Goal: Use online tool/utility: Utilize a website feature to perform a specific function

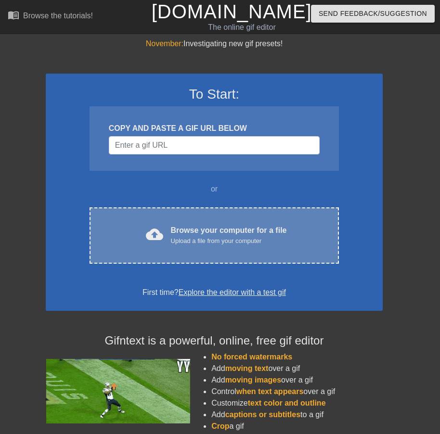
click at [197, 249] on div "cloud_upload Browse your computer for a file Upload a file from your computer C…" at bounding box center [214, 235] width 249 height 56
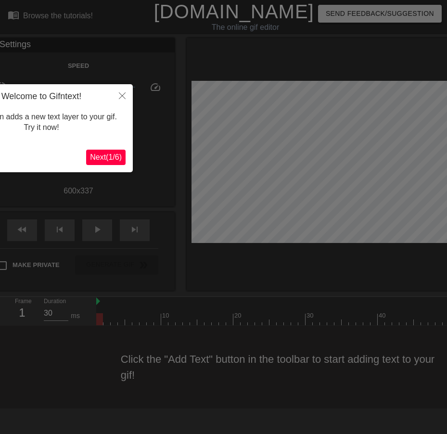
click at [112, 161] on span "Next ( 1 / 6 )" at bounding box center [106, 157] width 32 height 8
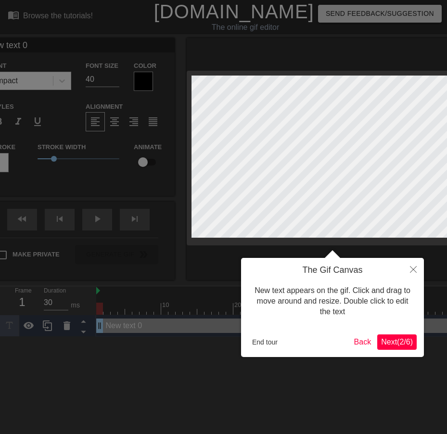
scroll to position [1, 1]
type input "W"
type textarea "W"
type input "WE"
type textarea "WE"
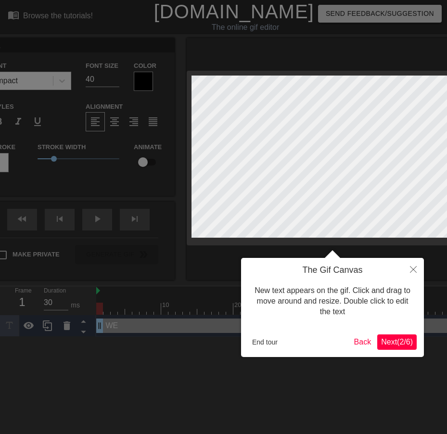
type input "WED"
type textarea "WED"
type input "WEDD"
type textarea "WEDD"
type input "[PERSON_NAME]"
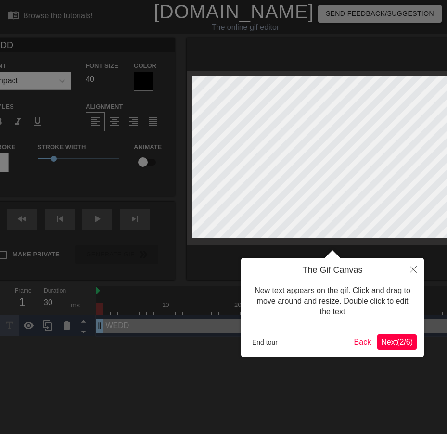
type textarea "[PERSON_NAME]"
type input "[PERSON_NAME]"
type textarea "[PERSON_NAME]"
type input "WEDDELL"
type textarea "WEDDELL"
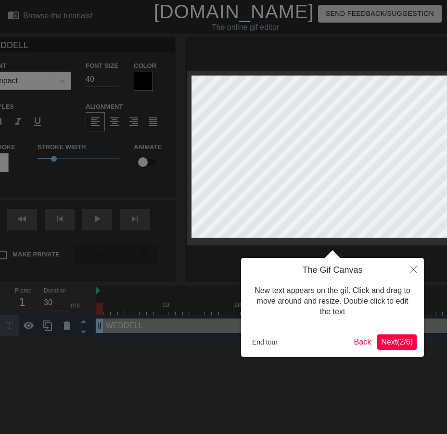
type input "WEDDELL"
type textarea "WEDDELL"
type input "WEDDELL W"
type textarea "WEDDELL W"
type input "WEDDELL WE"
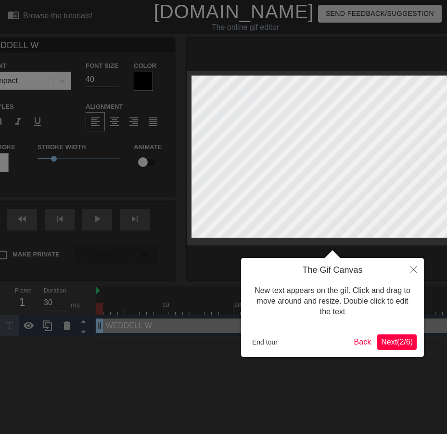
type textarea "WEDDELL WE"
type input "WEDDELL WED"
type textarea "WEDDELL WED"
type input "WEDDELL WEDN"
type textarea "WEDDELL WEDN"
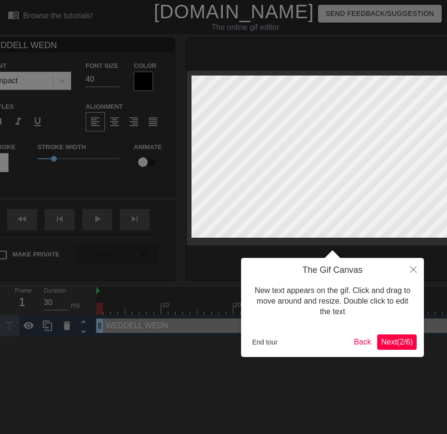
type input "WEDDELL WEDNE"
type textarea "WEDDELL WEDNE"
type input "WEDDELL WEDNES"
type textarea "WEDDELL WEDNES"
type input "WEDDELL WEDNESD"
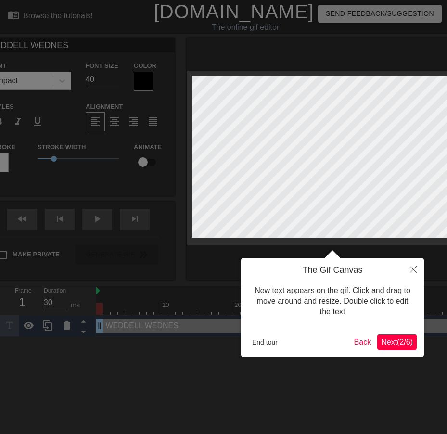
type textarea "WEDDELL WEDNESD"
type input "WEDDELL WEDNESDA"
type textarea "WEDDELL WEDNESDA"
type input "WEDDELL [DATE]"
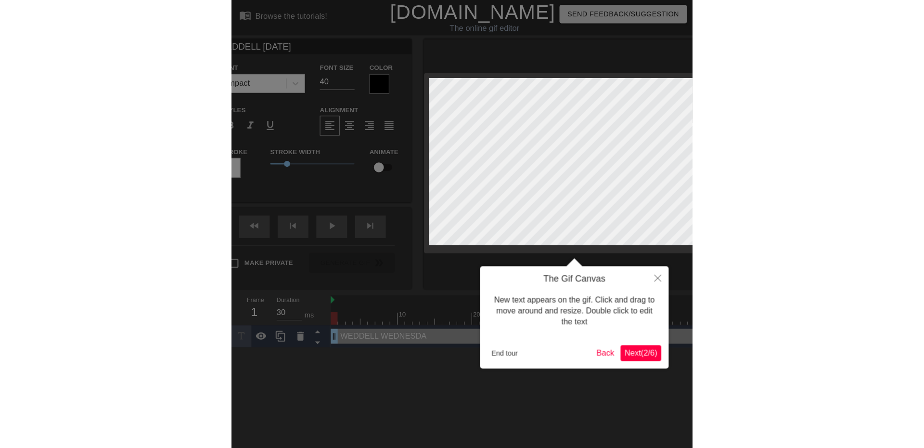
scroll to position [1, 5]
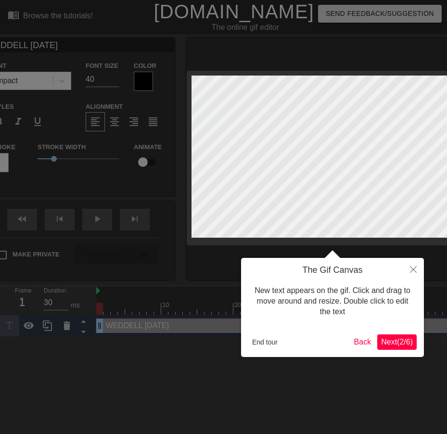
type textarea "WEDDELL [DATE]"
click at [110, 85] on div at bounding box center [223, 217] width 447 height 434
click at [414, 354] on div "The Gif Canvas New text appears on the gif. Click and drag to move around and r…" at bounding box center [332, 307] width 183 height 99
click at [409, 342] on span "Next ( 2 / 6 )" at bounding box center [397, 342] width 32 height 8
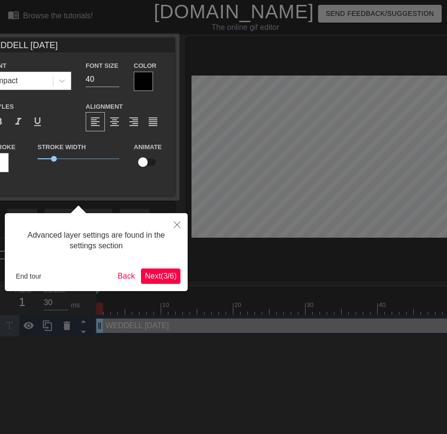
click at [157, 276] on span "Next ( 3 / 6 )" at bounding box center [161, 276] width 32 height 8
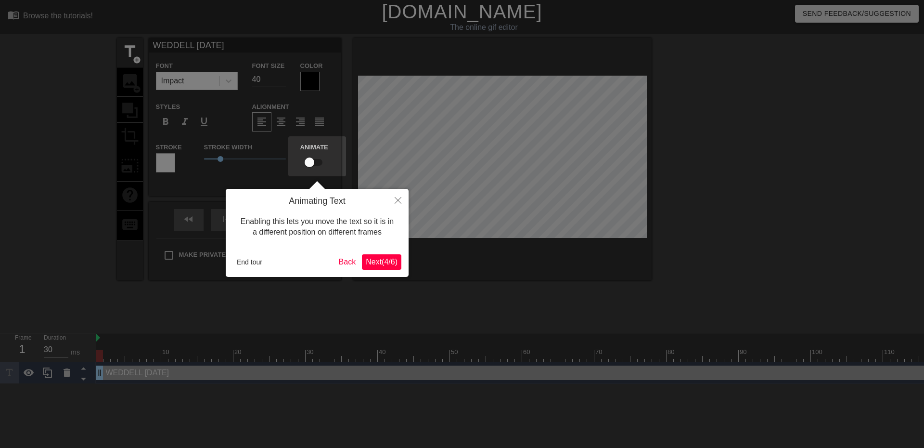
click at [385, 260] on span "Next ( 4 / 6 )" at bounding box center [382, 262] width 32 height 8
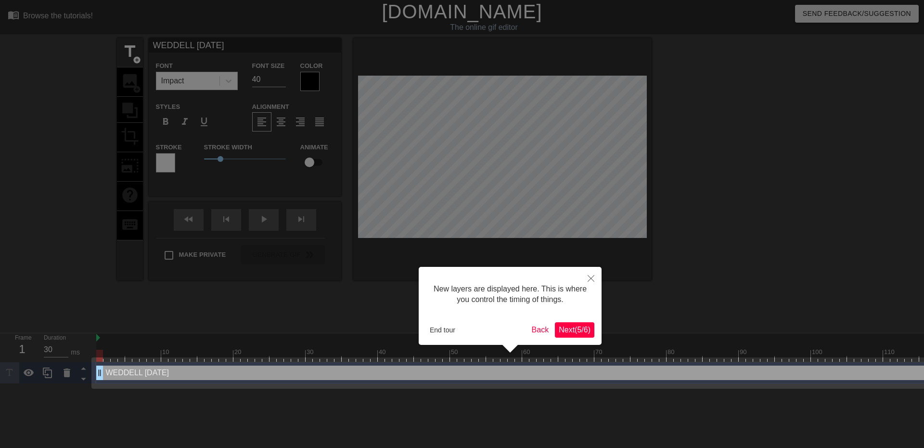
click at [440, 326] on span "Next ( 5 / 6 )" at bounding box center [575, 329] width 32 height 8
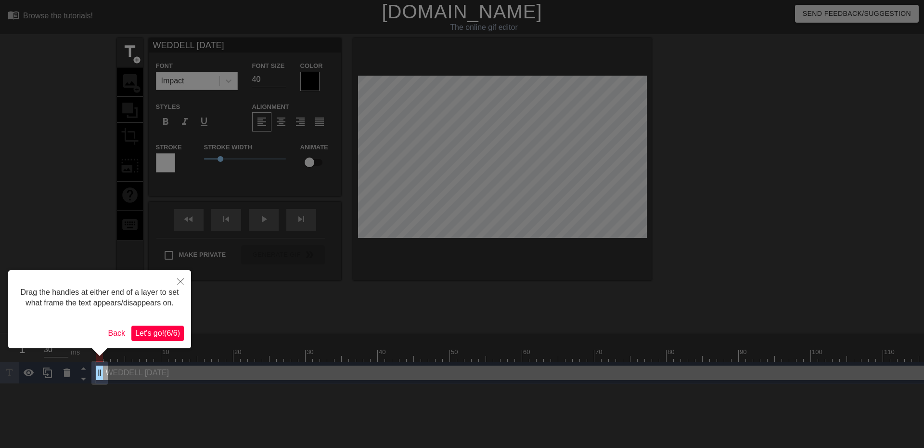
click at [178, 335] on span "Let's go! ( 6 / 6 )" at bounding box center [157, 333] width 45 height 8
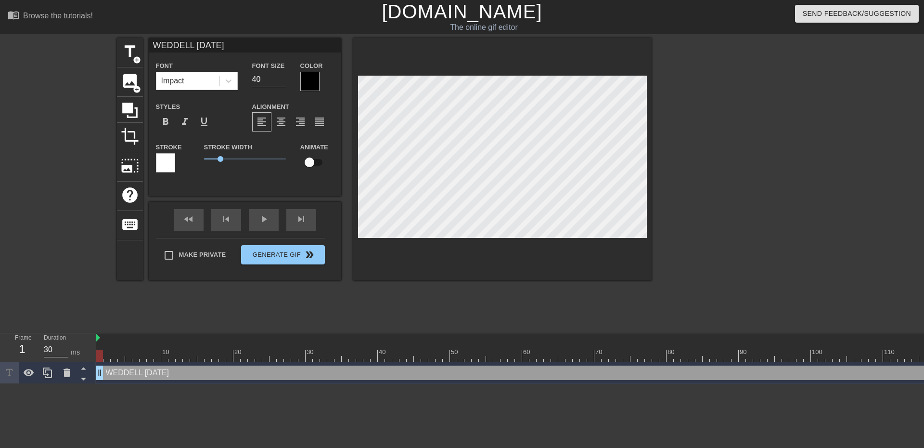
scroll to position [1, 2]
click at [440, 67] on div at bounding box center [502, 159] width 298 height 242
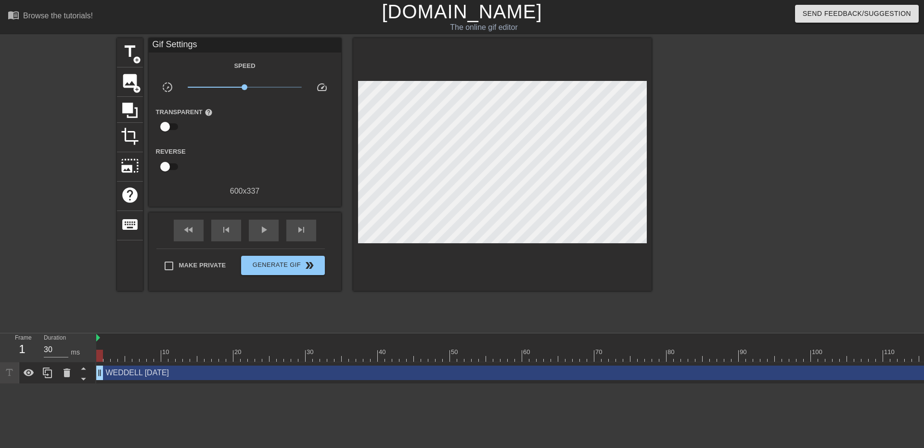
click at [440, 67] on div at bounding box center [502, 164] width 298 height 253
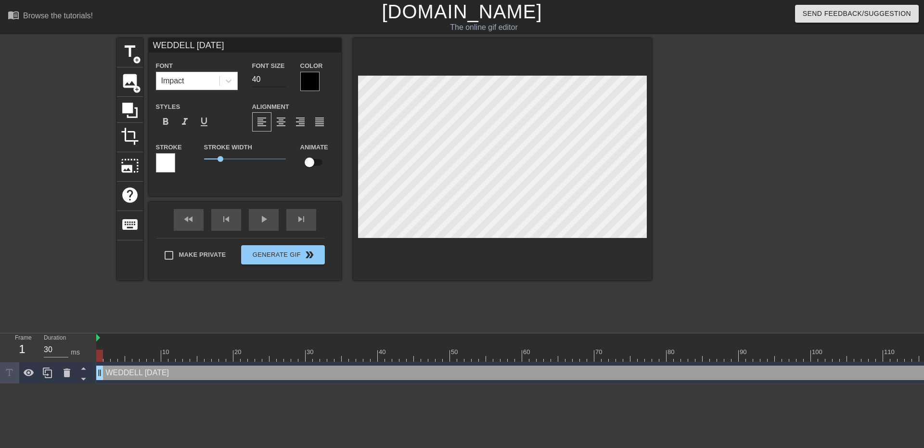
click at [264, 76] on input "40" at bounding box center [269, 79] width 34 height 15
click at [284, 78] on input "41" at bounding box center [269, 79] width 34 height 15
click at [284, 78] on input "42" at bounding box center [269, 79] width 34 height 15
click at [284, 78] on input "43" at bounding box center [269, 79] width 34 height 15
type input "62"
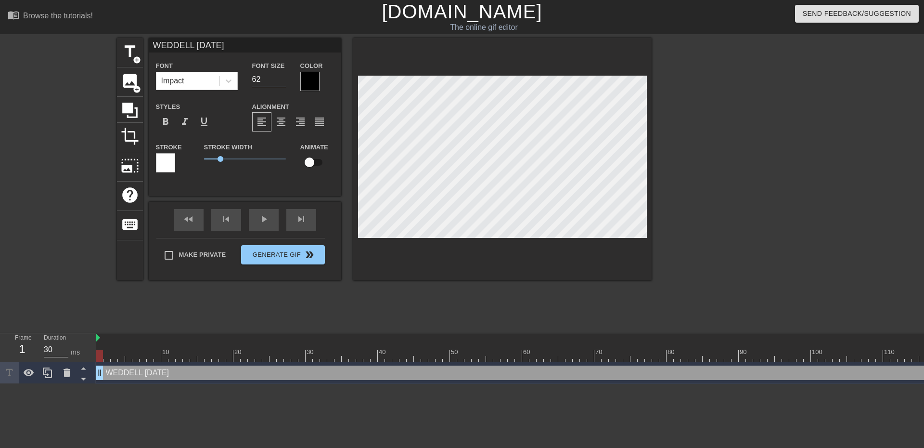
click at [284, 78] on input "62" at bounding box center [269, 79] width 34 height 15
click at [317, 81] on div at bounding box center [309, 81] width 19 height 19
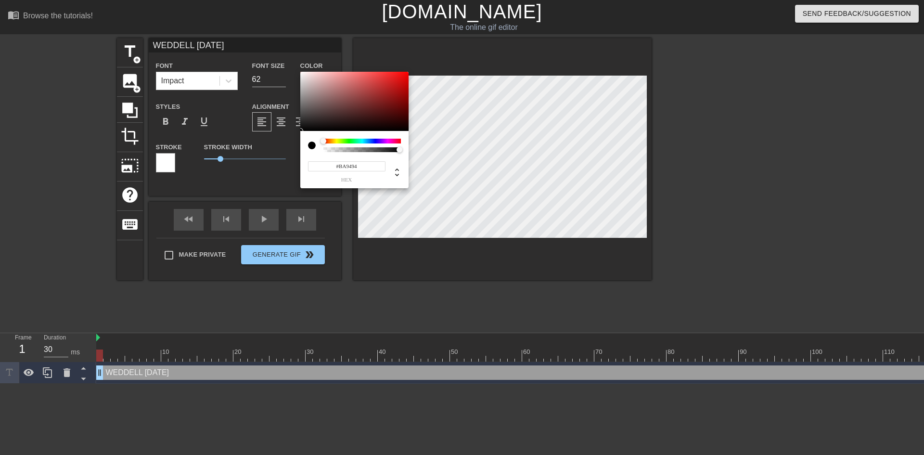
click at [317, 81] on div at bounding box center [354, 102] width 108 height 60
type input "#F4F0F0"
click at [302, 74] on div at bounding box center [302, 74] width 6 height 6
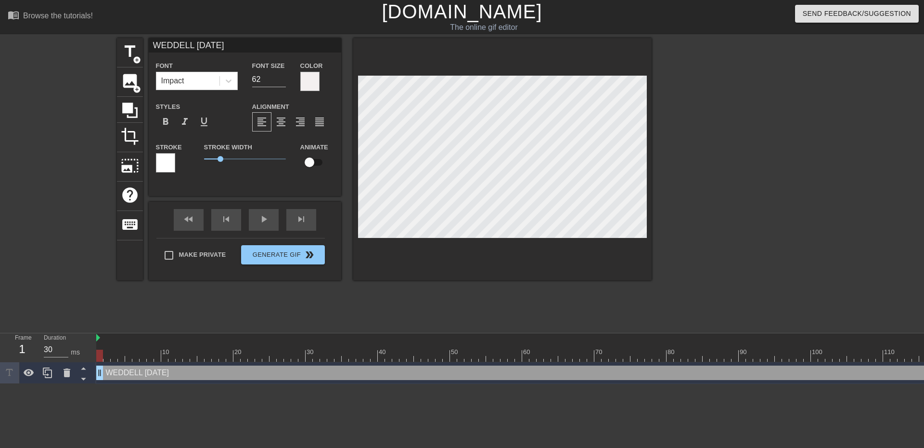
click at [167, 162] on div at bounding box center [165, 162] width 19 height 19
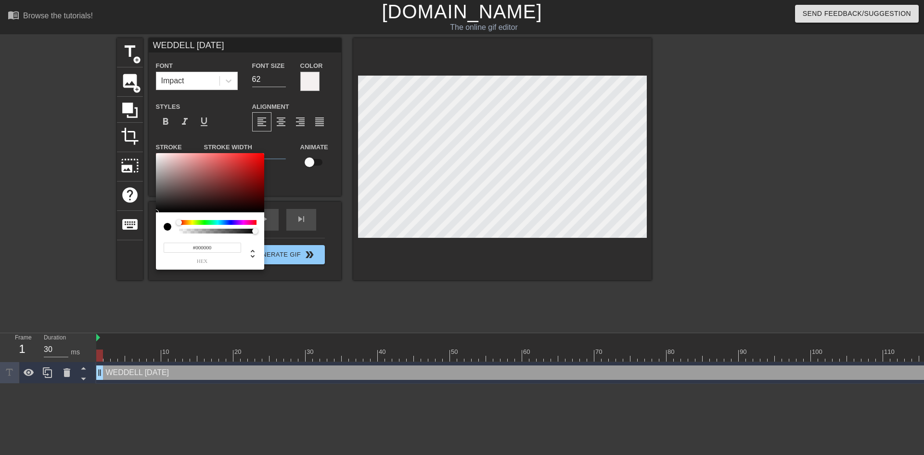
drag, startPoint x: 168, startPoint y: 208, endPoint x: 156, endPoint y: 213, distance: 13.0
click at [156, 213] on div "#000000 hex" at bounding box center [210, 211] width 108 height 117
click at [156, 209] on div at bounding box center [210, 183] width 108 height 60
type input "13"
drag, startPoint x: 189, startPoint y: 232, endPoint x: 154, endPoint y: 233, distance: 35.2
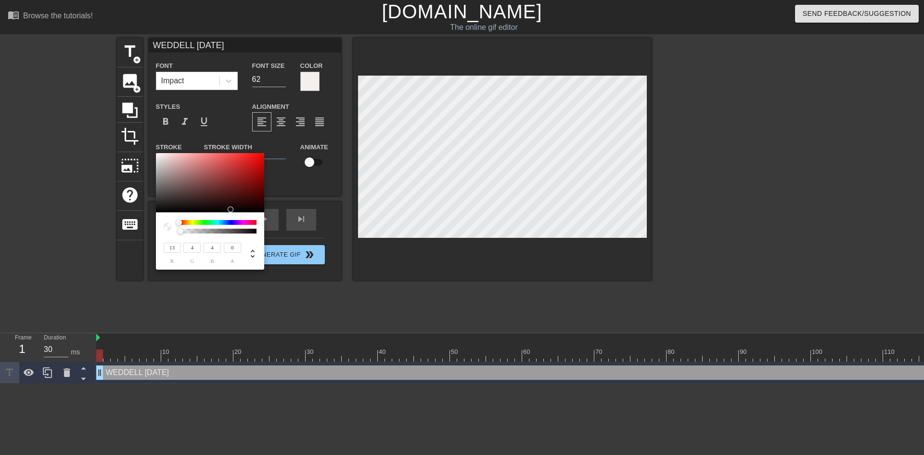
click at [154, 233] on div "13 r 4 g 4 b 0 a" at bounding box center [462, 227] width 924 height 455
type input "1"
click at [257, 231] on div at bounding box center [255, 231] width 6 height 6
type input "13"
type input "5"
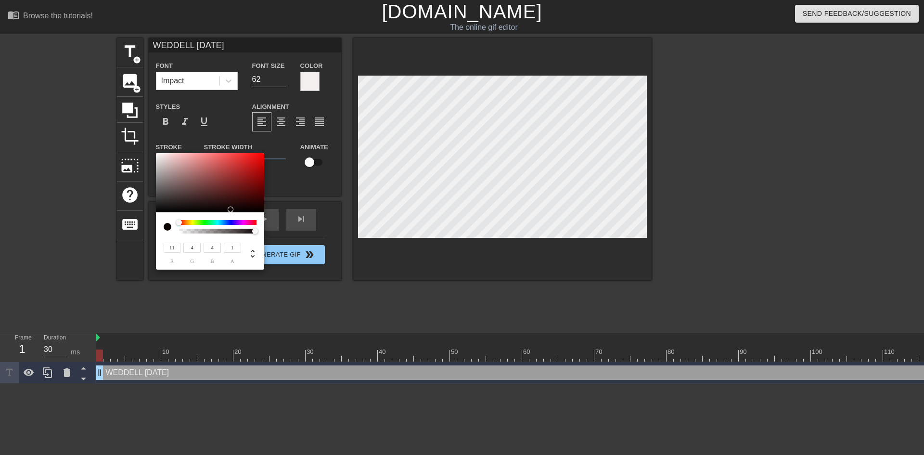
type input "5"
type input "21"
type input "11"
type input "31"
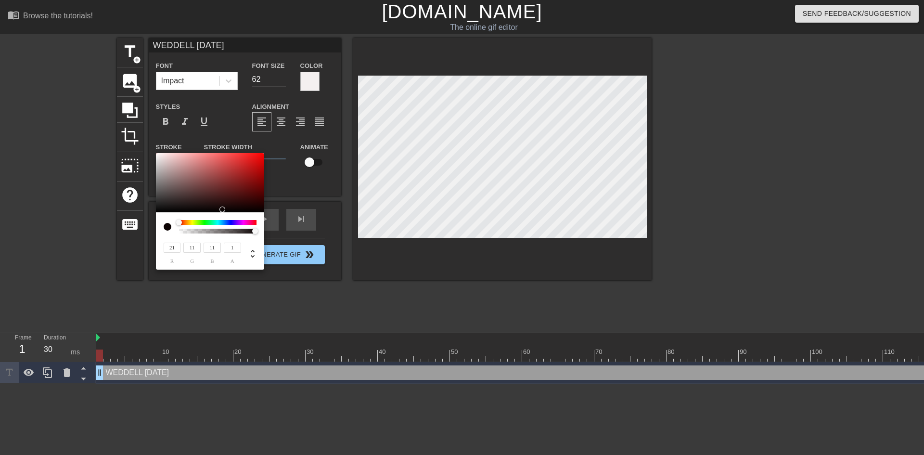
type input "19"
type input "21"
type input "22"
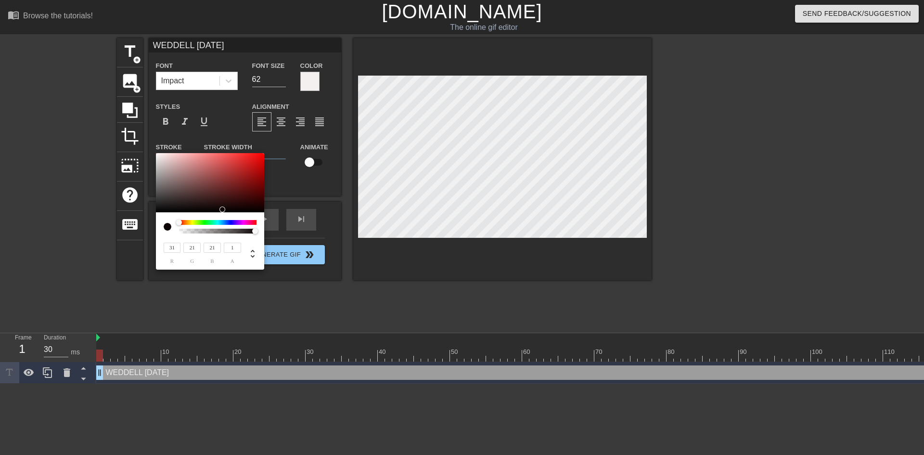
type input "22"
type input "24"
type input "29"
type input "23"
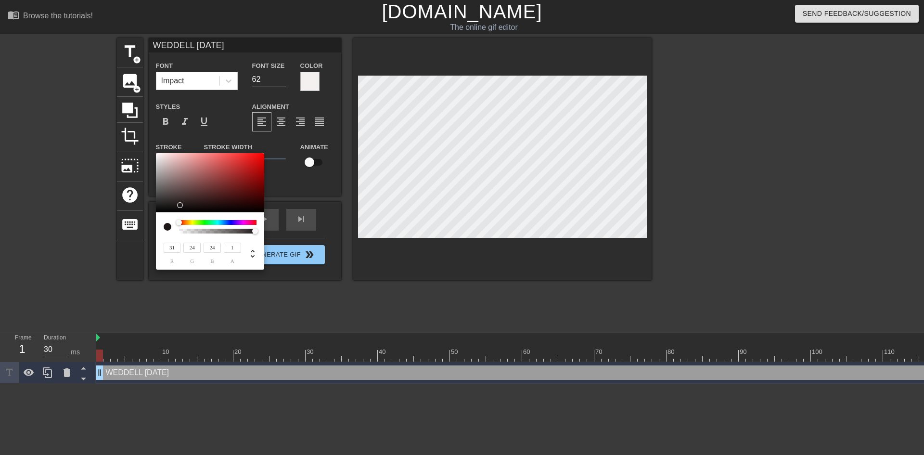
type input "23"
type input "20"
type input "13"
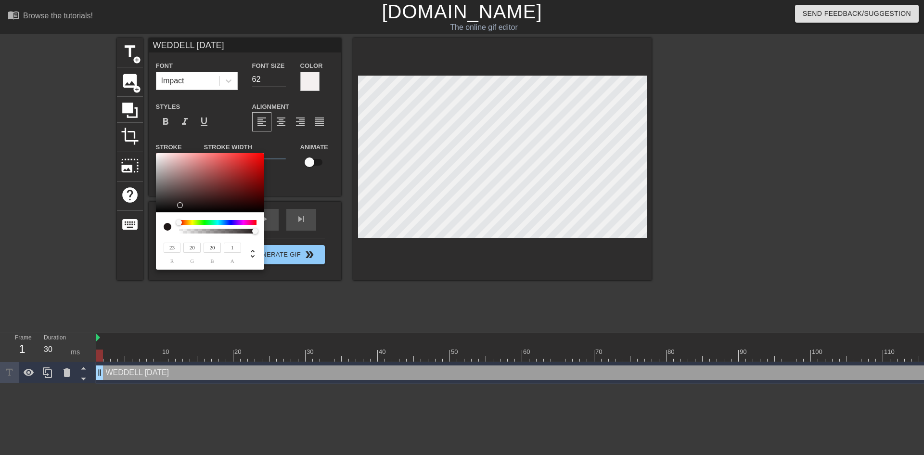
type input "11"
type input "9"
type input "8"
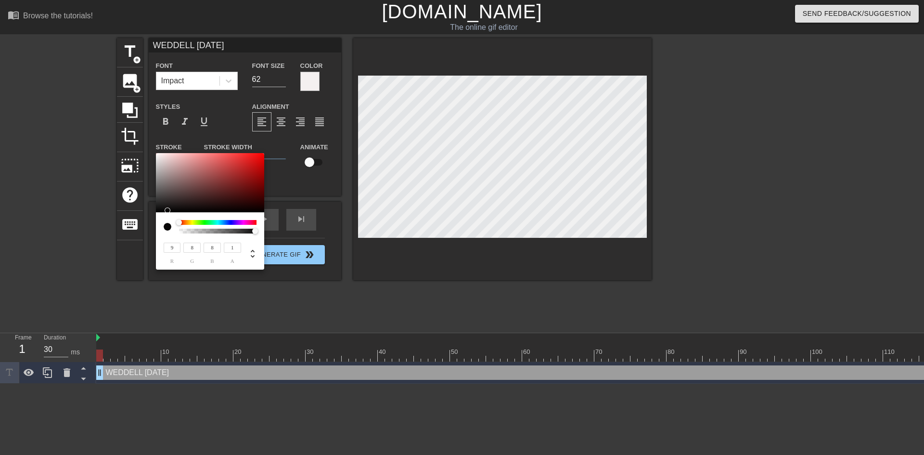
type input "52"
type input "47"
type input "0"
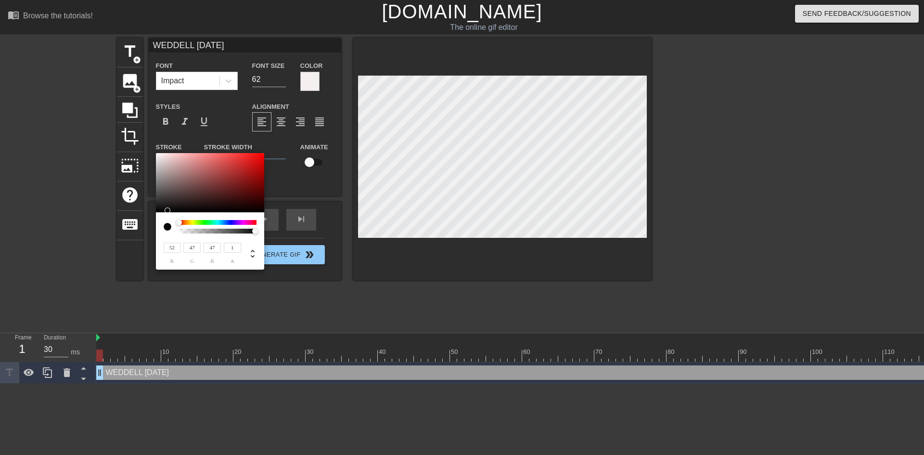
type input "0"
drag, startPoint x: 220, startPoint y: 210, endPoint x: 159, endPoint y: 216, distance: 60.5
click at [159, 216] on div "0 r 0 g 0 b 1 a" at bounding box center [210, 211] width 108 height 117
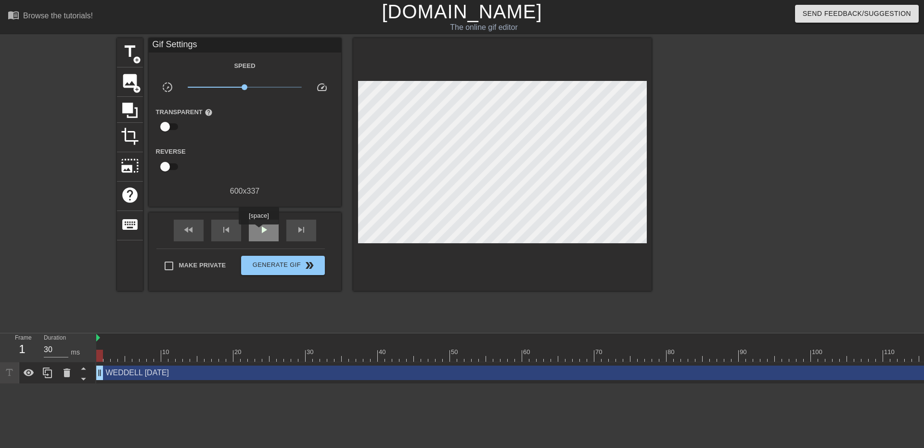
click at [258, 229] on span "play_arrow" at bounding box center [264, 230] width 12 height 12
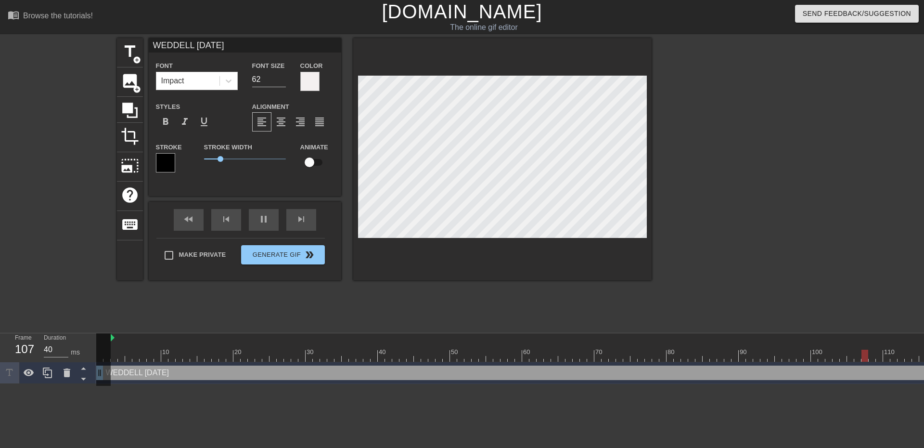
drag, startPoint x: 98, startPoint y: 336, endPoint x: 115, endPoint y: 337, distance: 16.4
click at [227, 220] on div "skip_previous" at bounding box center [226, 220] width 30 height 22
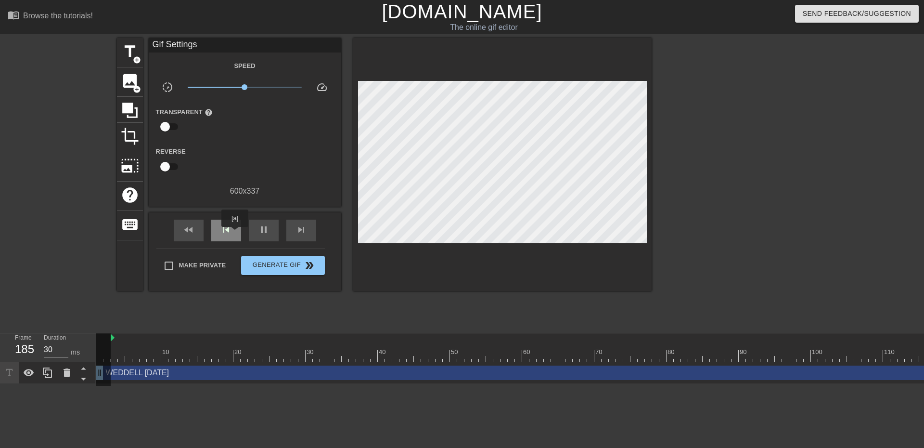
click at [235, 233] on div "skip_previous" at bounding box center [226, 231] width 30 height 22
click at [113, 355] on div at bounding box center [114, 355] width 7 height 12
click at [249, 234] on div "play_arrow" at bounding box center [264, 231] width 30 height 22
drag, startPoint x: 112, startPoint y: 338, endPoint x: 97, endPoint y: 339, distance: 15.0
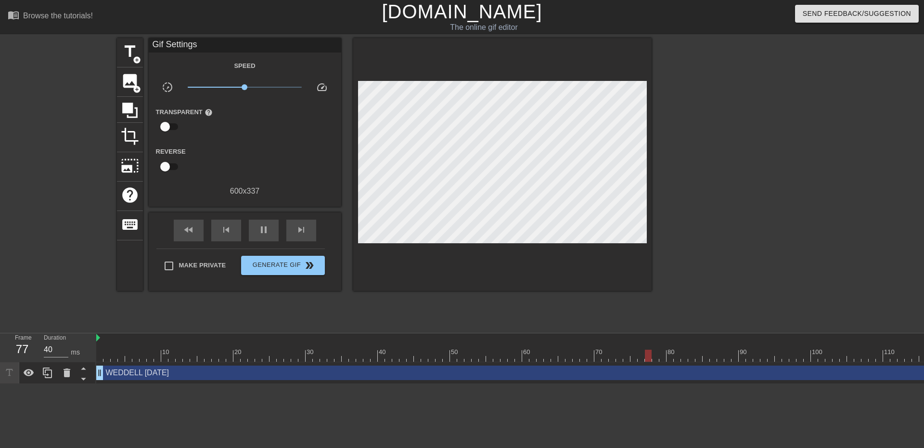
click at [268, 224] on span "play_arrow" at bounding box center [264, 230] width 12 height 12
click at [268, 224] on span "pause" at bounding box center [264, 230] width 12 height 12
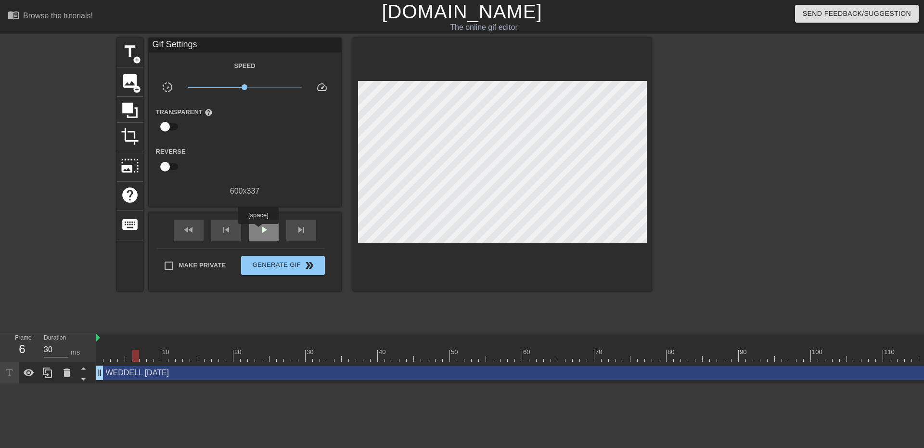
click at [258, 231] on span "play_arrow" at bounding box center [264, 230] width 12 height 12
click at [259, 231] on span "pause" at bounding box center [264, 230] width 12 height 12
click at [261, 224] on span "play_arrow" at bounding box center [264, 230] width 12 height 12
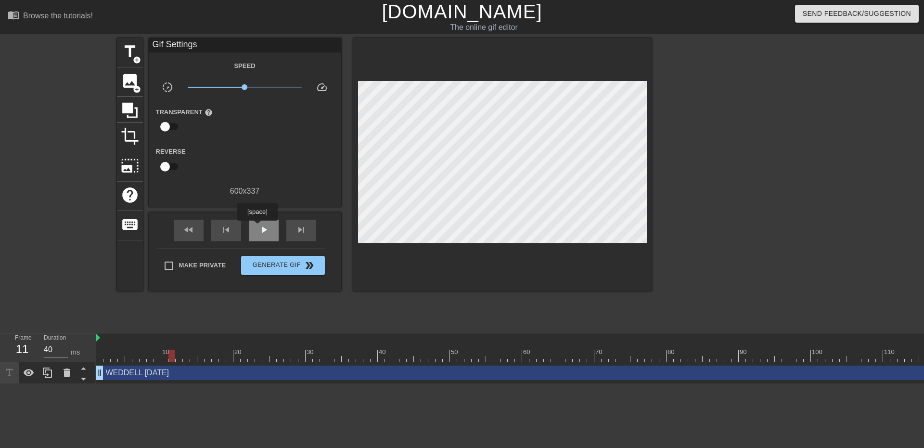
click at [257, 227] on div "play_arrow" at bounding box center [264, 231] width 30 height 22
click at [257, 227] on div "pause" at bounding box center [264, 231] width 30 height 22
drag, startPoint x: 98, startPoint y: 341, endPoint x: 170, endPoint y: 337, distance: 72.3
drag, startPoint x: 171, startPoint y: 353, endPoint x: 179, endPoint y: 349, distance: 8.6
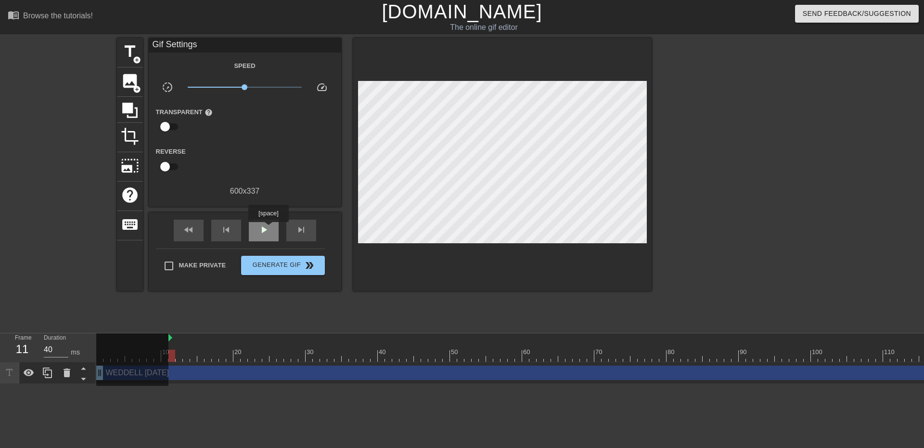
click at [268, 229] on span "play_arrow" at bounding box center [264, 230] width 12 height 12
type input "40"
click at [283, 271] on button "Generate Gif double_arrow" at bounding box center [282, 265] width 83 height 19
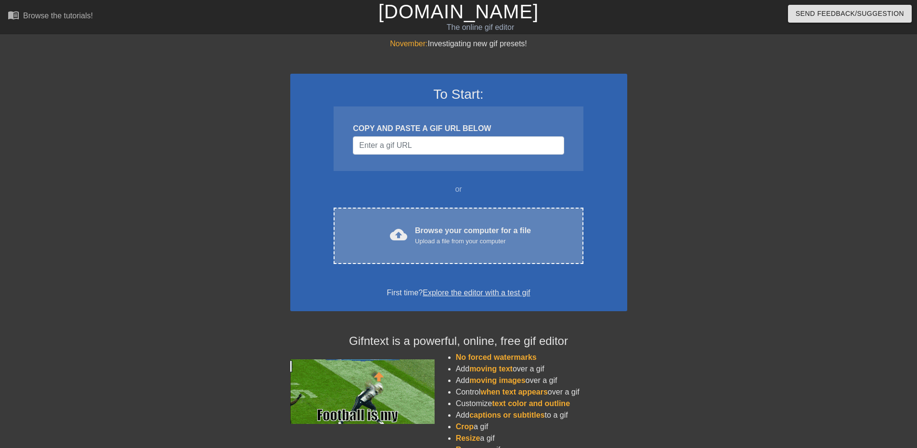
click at [449, 251] on div "cloud_upload Browse your computer for a file Upload a file from your computer C…" at bounding box center [458, 235] width 249 height 56
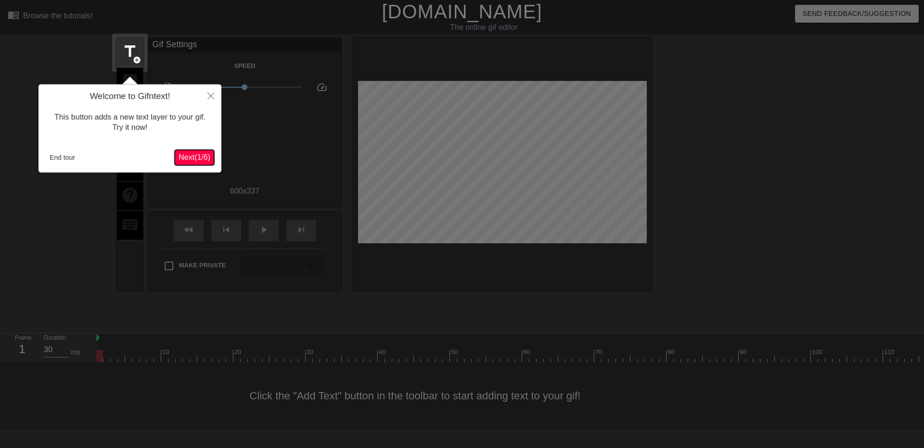
click at [207, 151] on button "Next ( 1 / 6 )" at bounding box center [194, 157] width 39 height 15
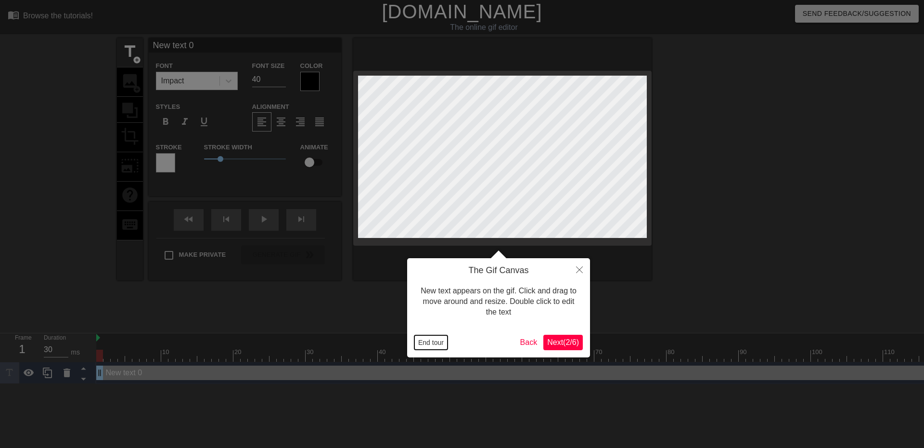
click at [430, 339] on button "End tour" at bounding box center [430, 342] width 33 height 14
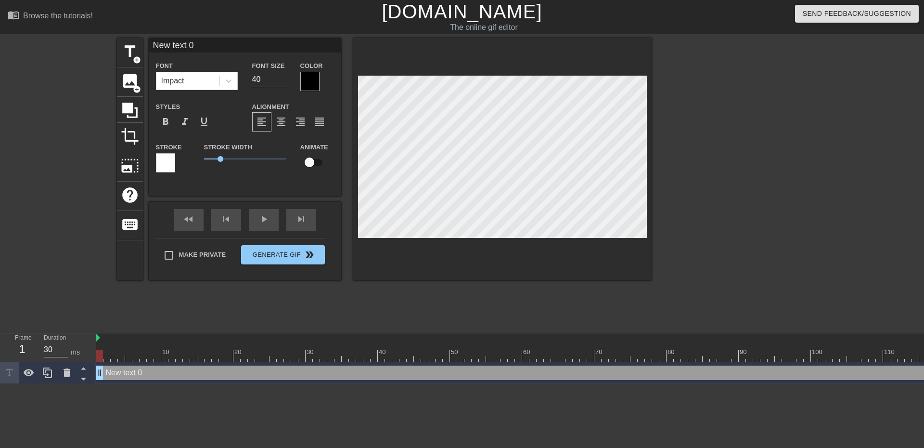
scroll to position [1, 2]
click at [316, 85] on div at bounding box center [309, 81] width 19 height 19
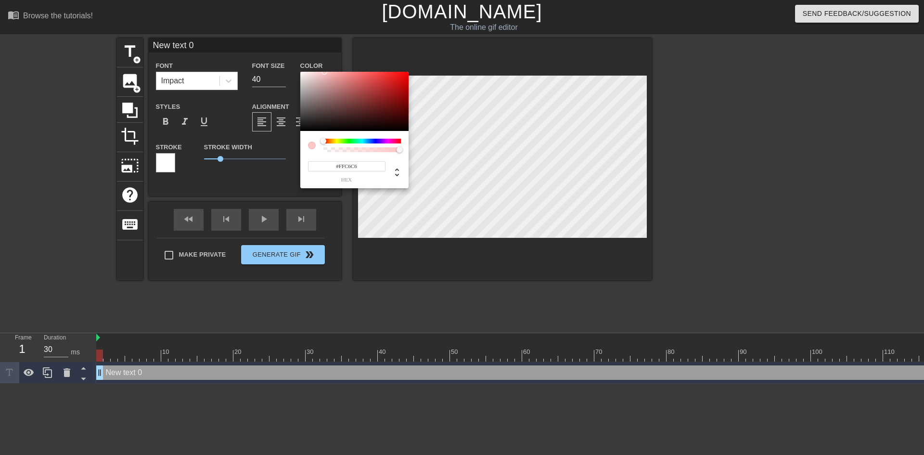
type input "#FFFCFC"
drag, startPoint x: 303, startPoint y: 78, endPoint x: 301, endPoint y: 67, distance: 11.7
click at [301, 67] on div "#FFFCFC hex" at bounding box center [462, 227] width 924 height 455
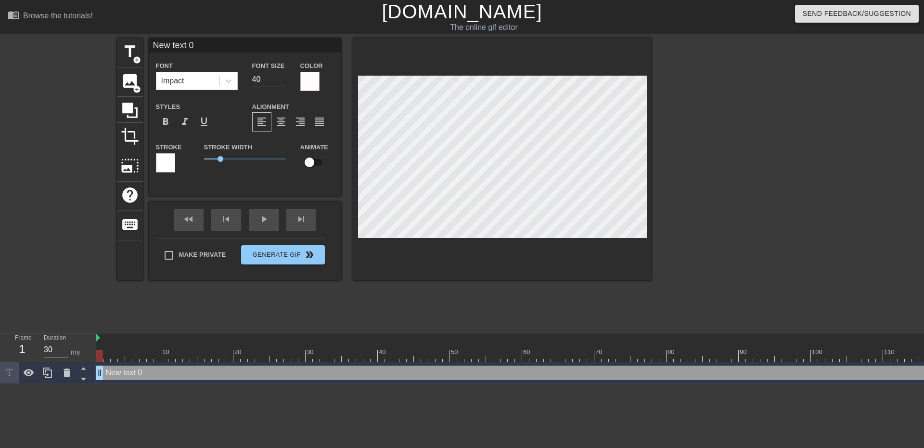
click at [168, 160] on div at bounding box center [165, 162] width 19 height 19
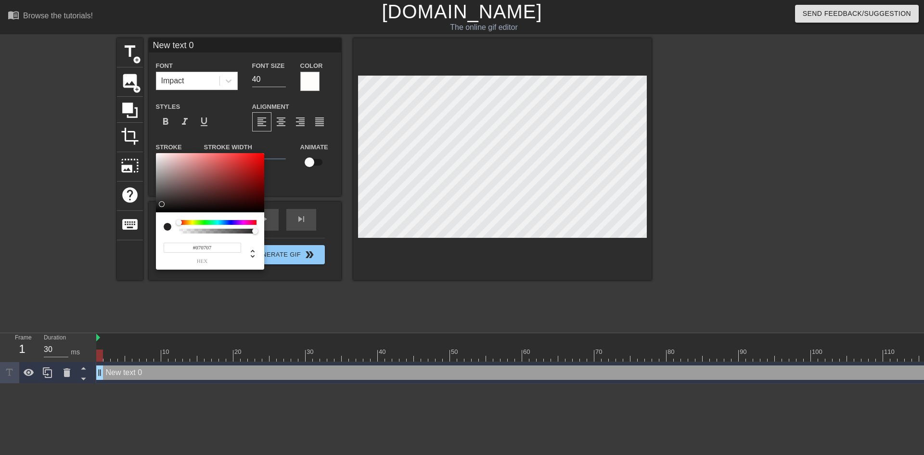
type input "#000000"
drag, startPoint x: 181, startPoint y: 180, endPoint x: 155, endPoint y: 215, distance: 43.3
click at [155, 215] on div "#000000 hex" at bounding box center [462, 227] width 924 height 455
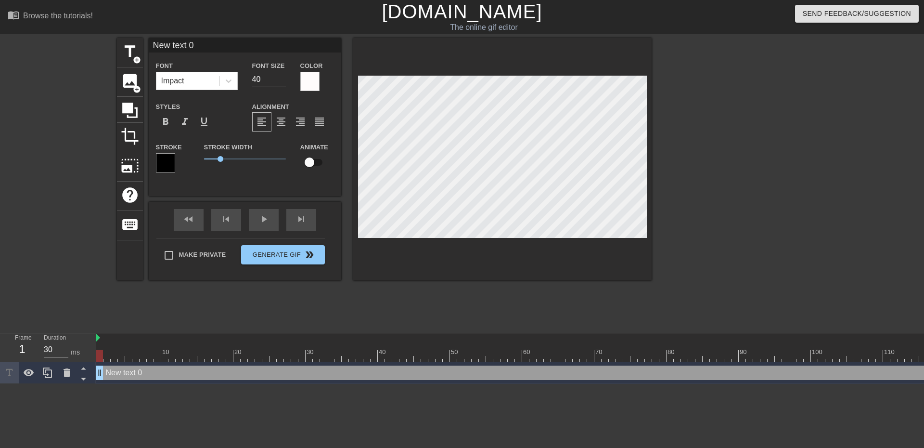
scroll to position [1, 1]
type input "W"
type textarea "W"
type input "WE"
type textarea "WE"
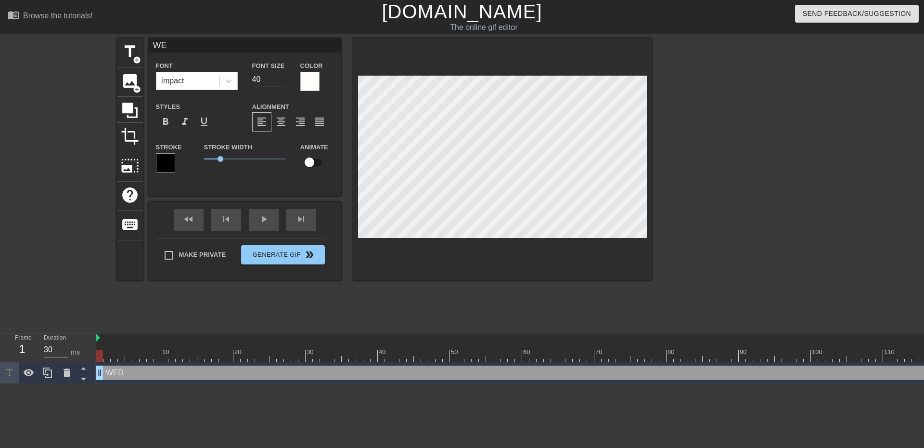
type input "WED"
type textarea "WED"
type input "WEDD"
type textarea "WEDD"
type input "[PERSON_NAME]"
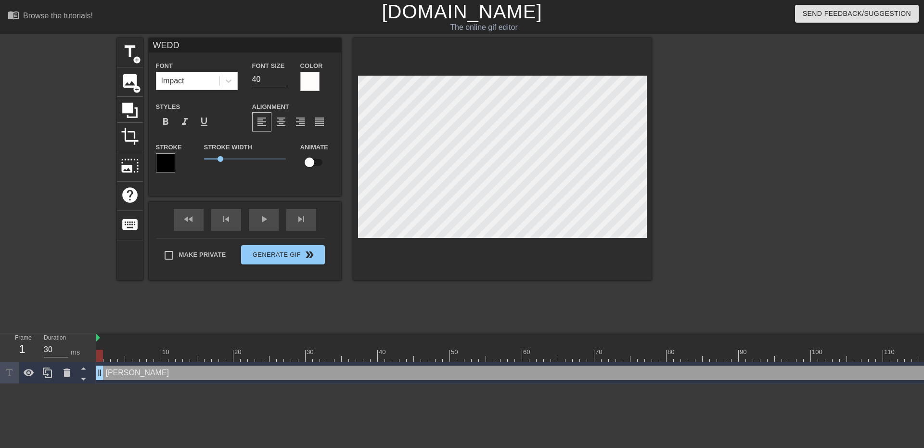
type textarea "[PERSON_NAME]"
type input "[PERSON_NAME]"
type textarea "[PERSON_NAME]"
type input "WEDDELL"
type textarea "WEDDELL"
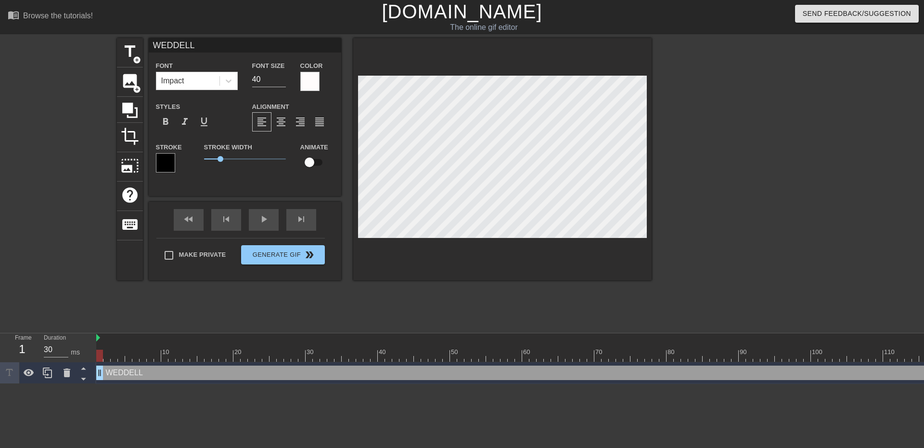
type input "WEDDELL"
type textarea "WEDDELL"
type input "WEDDELL W"
type textarea "WEDDELL W"
type input "WEDDELL WE"
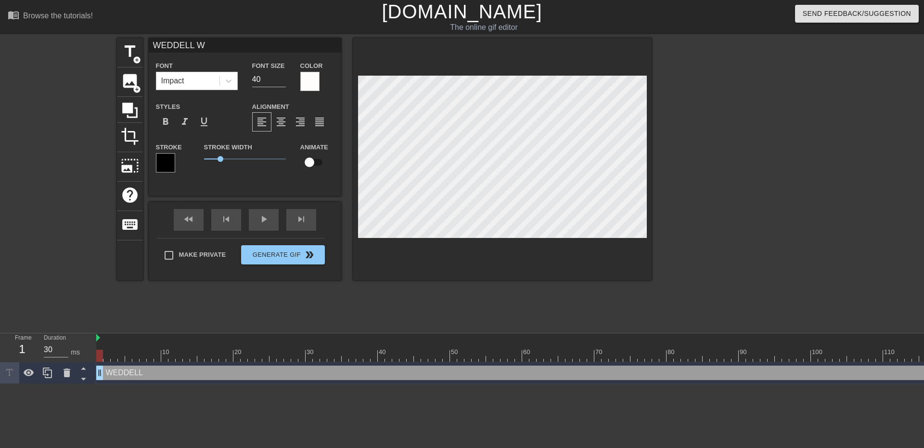
type textarea "WEDDELL WE"
type input "WEDDELL WED"
type textarea "WEDDELL WED"
type input "WEDDELL WEDN"
type textarea "WEDDELL WEDN"
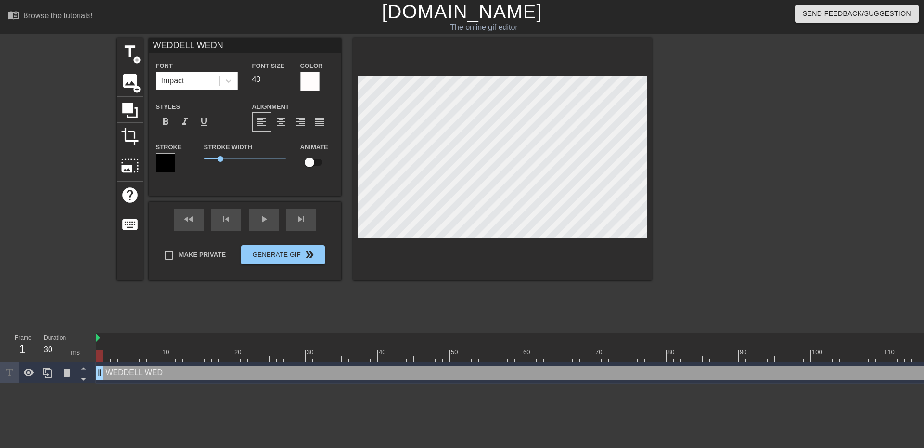
type input "WEDDELL WEDNE"
type textarea "WEDDELL WEDNE"
type input "WEDDELL WEDNED"
type textarea "WEDDELL WEDNED"
type input "WEDDELL WEDNEDA"
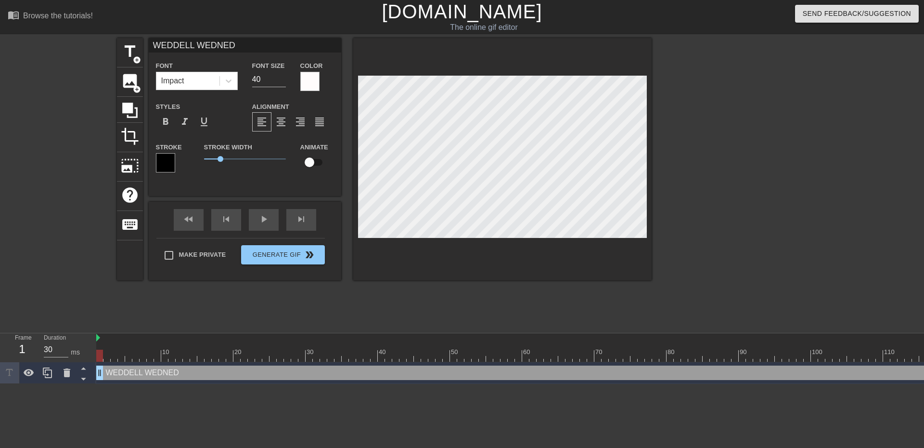
type textarea "WEDDELL WEDNEDA"
type input "WEDDELL WEDNEDAY"
type textarea "WEDDELL WEDNEDAY"
type input "WEDDELL WEDNEDA"
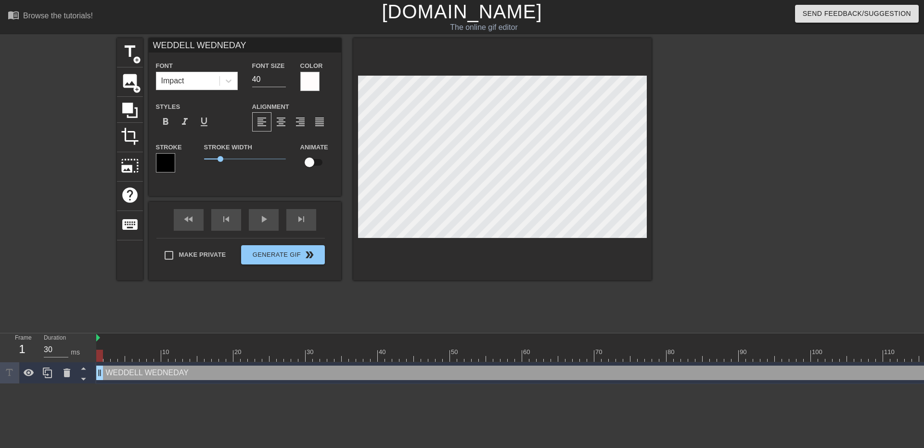
type textarea "WEDDELL WEDNEDA"
type input "WEDDELL WEDNED"
type textarea "WEDDELL WEDNED"
type input "WEDDELL WEDNE"
type textarea "WEDDELL WEDNE"
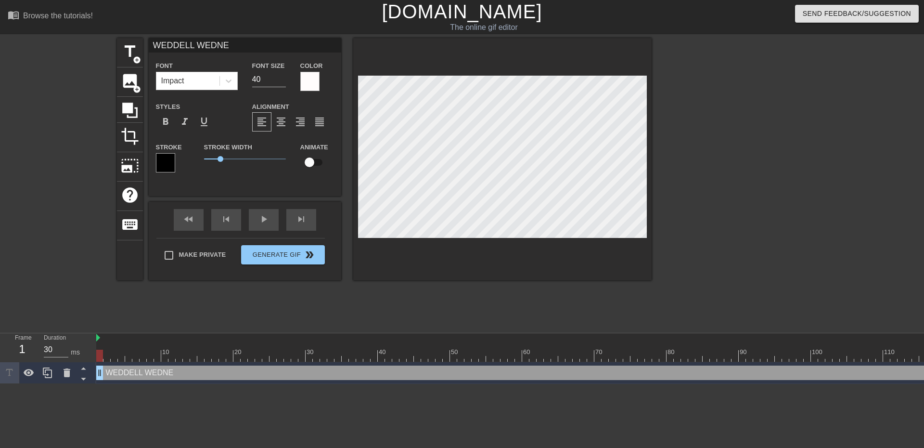
type input "WEDDELL WEDNEN"
type textarea "WEDDELL WEDNEN"
type input "WEDDELL WEDNENS"
type textarea "WEDDELL WEDNENS"
type input "WEDDELL WEDNENSD"
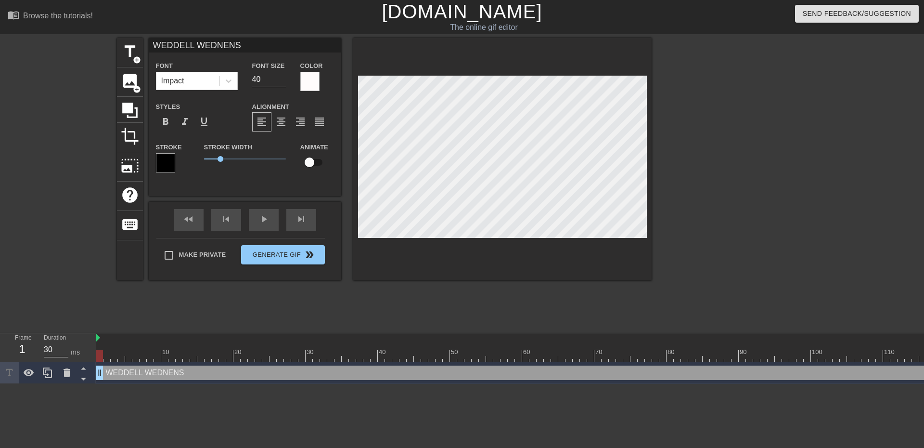
type textarea "WEDDELL WEDNENSD"
type input "WEDDELL WEDNENSDA"
type textarea "WEDDELL WEDNENSDA"
type input "WEDDELL WEDNENSD"
type textarea "WEDDELL WEDNENSD"
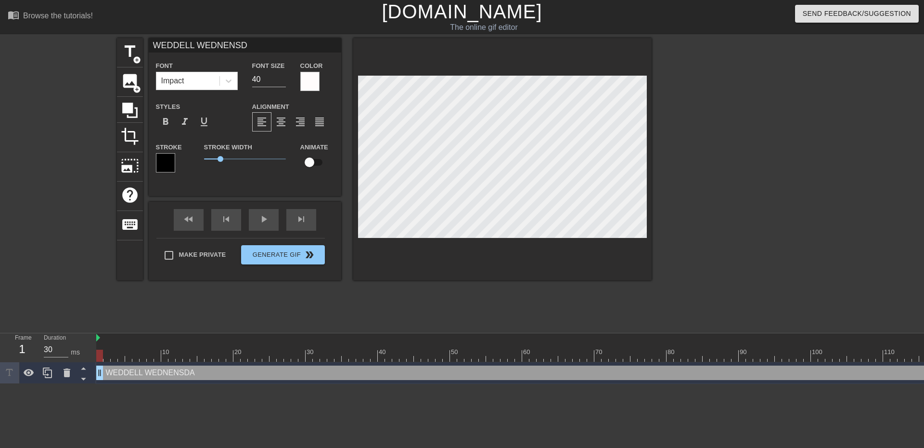
type input "WEDDELL WEDNENS"
type textarea "WEDDELL WEDNENS"
type input "WEDDELL WEDNEN"
type textarea "WEDDELL WEDNEN"
type input "WEDDELL WEDNE"
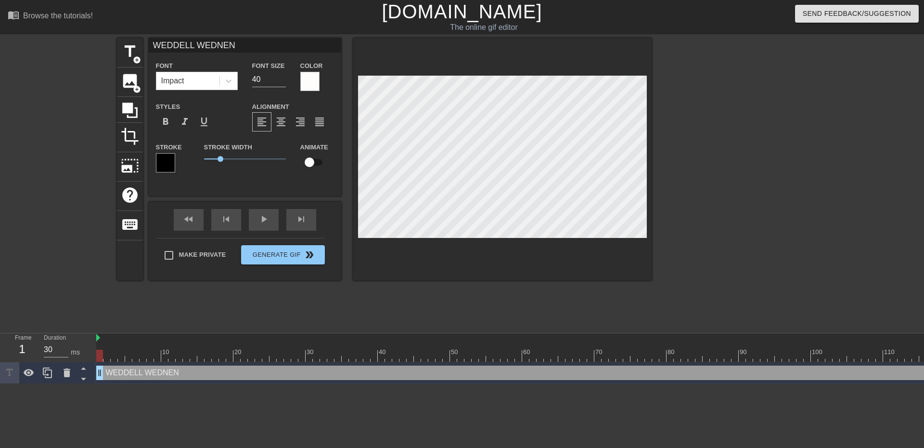
type textarea "WEDDELL WEDNE"
type input "WEDDELL WEDN"
type textarea "WEDDELL WEDN"
type input "WEDDELL WEDNE"
type textarea "WEDDELL WEDNE"
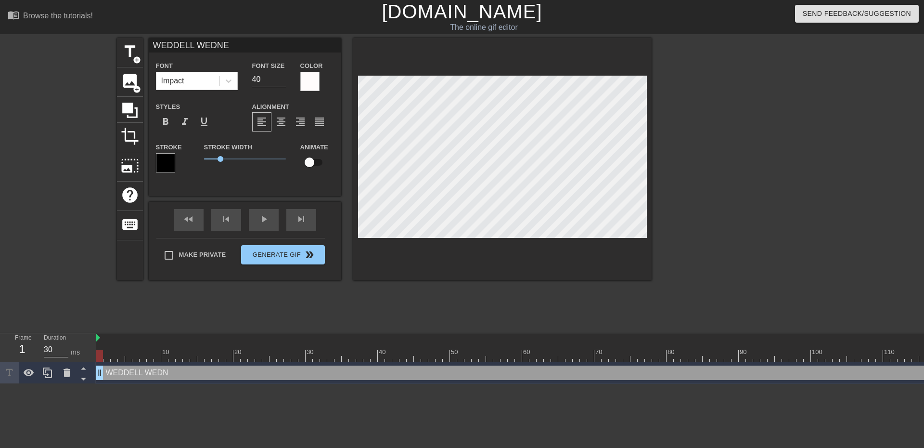
type input "WEDDELL WEDNES"
type textarea "WEDDELL WEDNES"
type input "WEDDELL WEDNESD"
type textarea "WEDDELL WEDNESD"
type input "WEDDELL WEDNESDA"
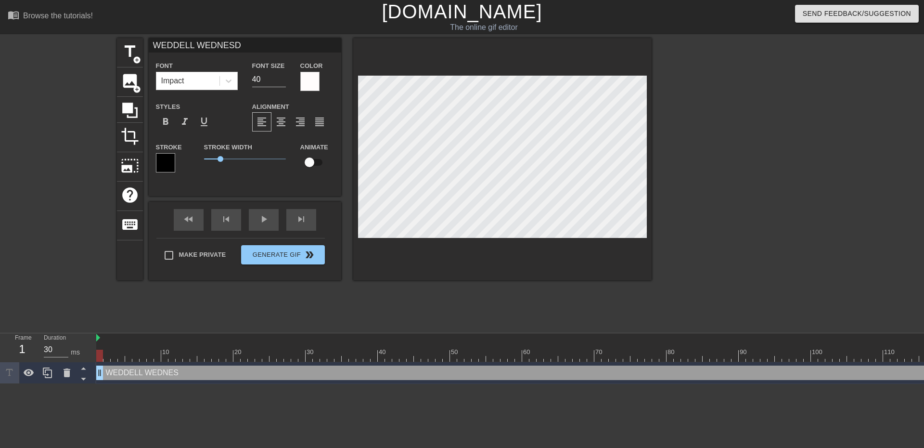
type textarea "WEDDELL WEDNESDA"
type input "WEDDELL [DATE]"
type textarea "WEDDELL [DATE]"
click at [134, 137] on span "crop" at bounding box center [130, 136] width 18 height 18
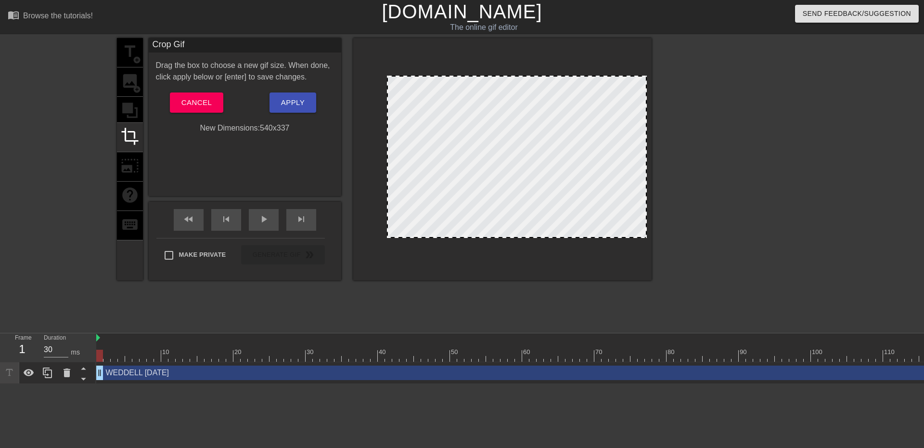
drag, startPoint x: 359, startPoint y: 235, endPoint x: 388, endPoint y: 210, distance: 38.5
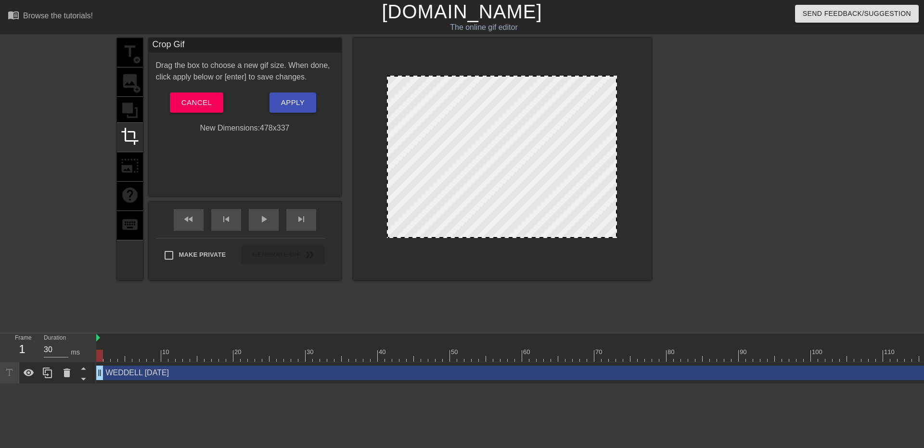
drag, startPoint x: 646, startPoint y: 234, endPoint x: 617, endPoint y: 236, distance: 29.4
click at [617, 236] on div at bounding box center [616, 157] width 5 height 160
click at [113, 165] on div "title add_circle image add_circle crop photo_size_select_large help keyboard Cr…" at bounding box center [462, 182] width 924 height 289
click at [307, 109] on button "Apply" at bounding box center [293, 102] width 47 height 20
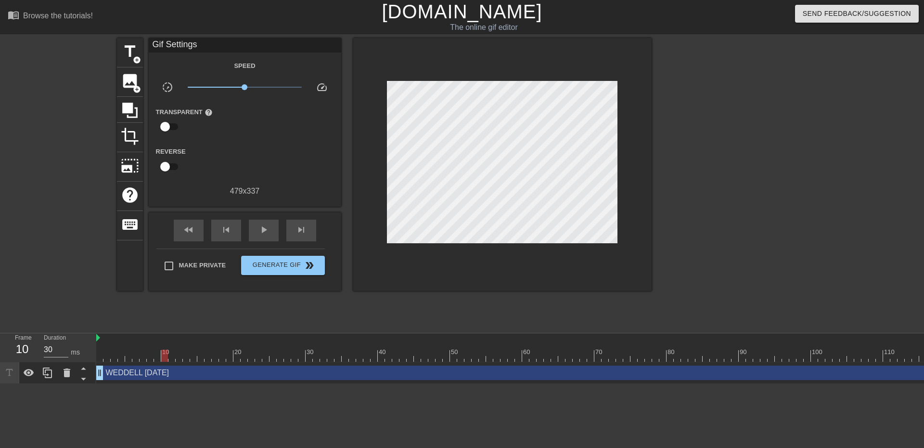
click at [166, 360] on div at bounding box center [164, 355] width 7 height 12
drag, startPoint x: 97, startPoint y: 340, endPoint x: 163, endPoint y: 343, distance: 66.0
click at [267, 236] on div "play_arrow" at bounding box center [264, 231] width 30 height 22
click at [131, 168] on span "photo_size_select_large" at bounding box center [130, 165] width 18 height 18
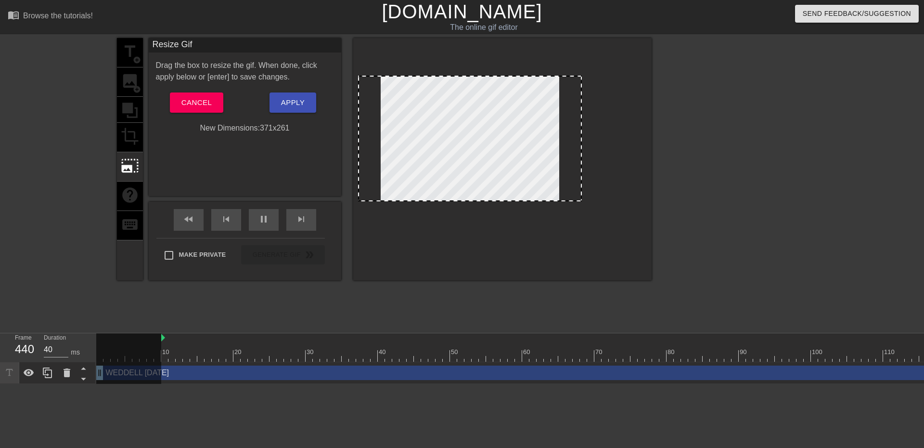
click at [613, 199] on div at bounding box center [502, 157] width 289 height 162
click at [299, 102] on span "Apply" at bounding box center [293, 102] width 24 height 13
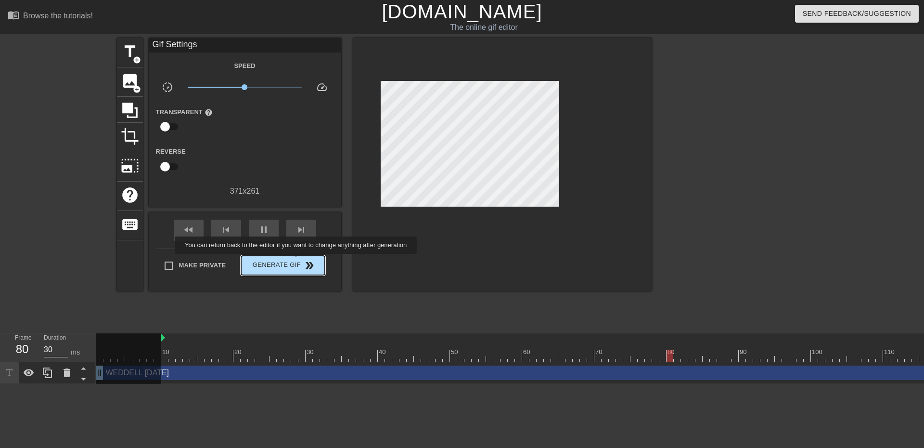
type input "40"
click at [297, 260] on span "Generate Gif double_arrow" at bounding box center [283, 265] width 76 height 12
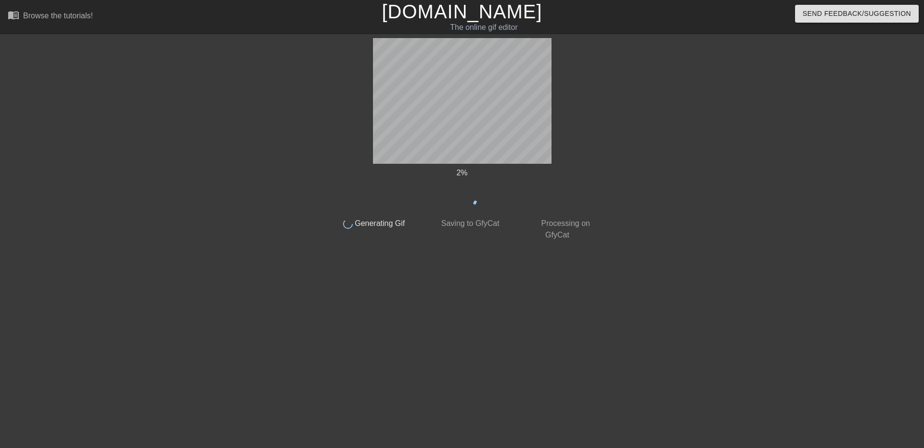
drag, startPoint x: 412, startPoint y: 166, endPoint x: 398, endPoint y: 297, distance: 131.7
click at [398, 297] on div "2 % done Generating Gif done Saving to GfyCat done Processing on GfyCat title a…" at bounding box center [462, 182] width 272 height 289
click at [189, 231] on div at bounding box center [242, 182] width 144 height 289
click at [480, 205] on icon at bounding box center [462, 195] width 42 height 42
click at [321, 216] on div "56 % done Generating Gif done Saving to GfyCat done Processing on GfyCat title …" at bounding box center [462, 182] width 924 height 289
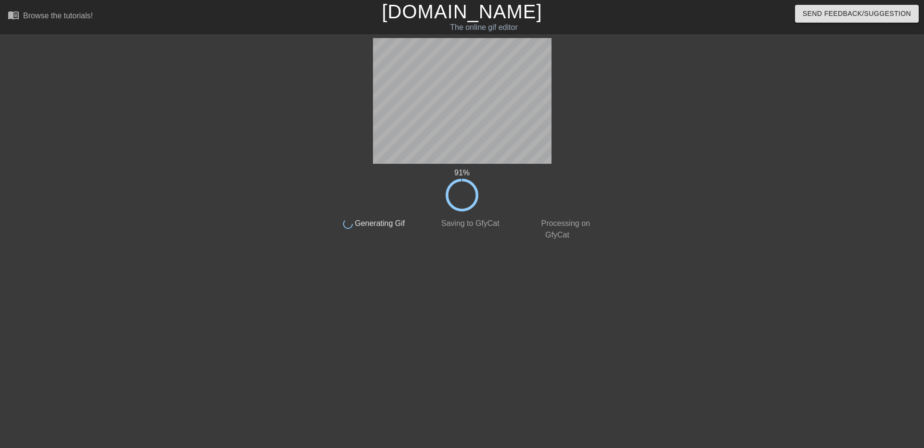
click at [338, 321] on div "91 % done Generating Gif done Saving to GfyCat done Processing on GfyCat title …" at bounding box center [462, 182] width 272 height 289
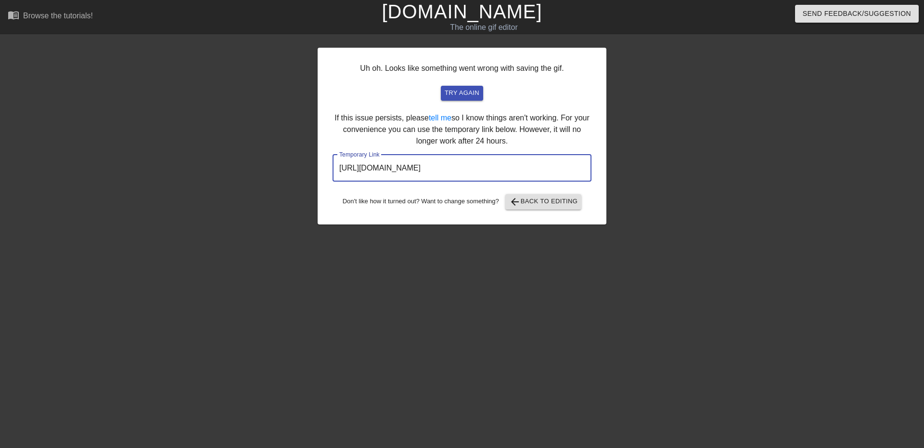
click at [483, 163] on input "https://www.gifntext.com/temp_generations/JOdyxWF0.gif" at bounding box center [462, 168] width 259 height 27
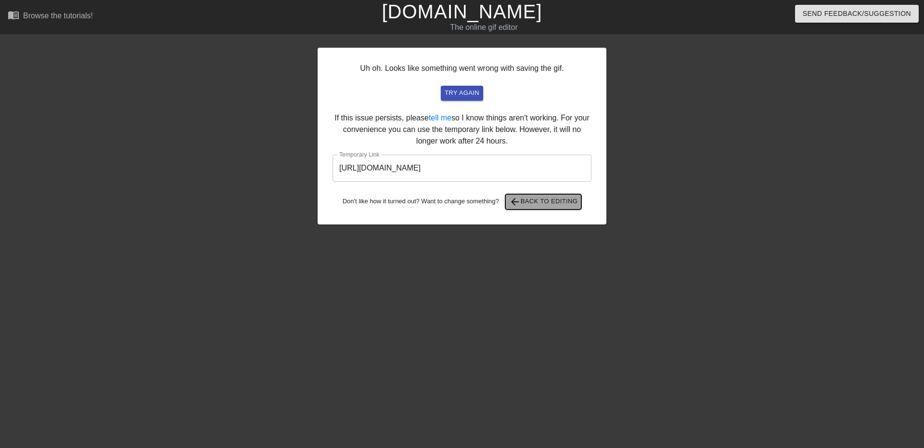
click at [556, 208] on button "arrow_back Back to Editing" at bounding box center [543, 201] width 77 height 15
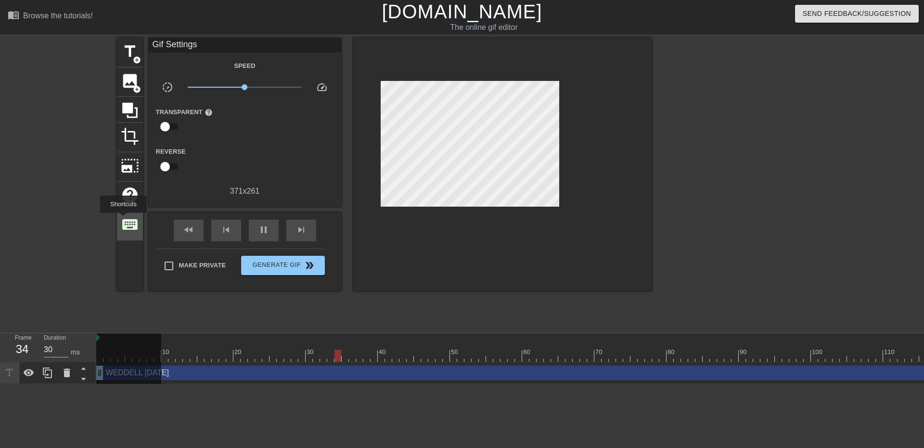
click at [123, 220] on span "keyboard" at bounding box center [130, 224] width 18 height 18
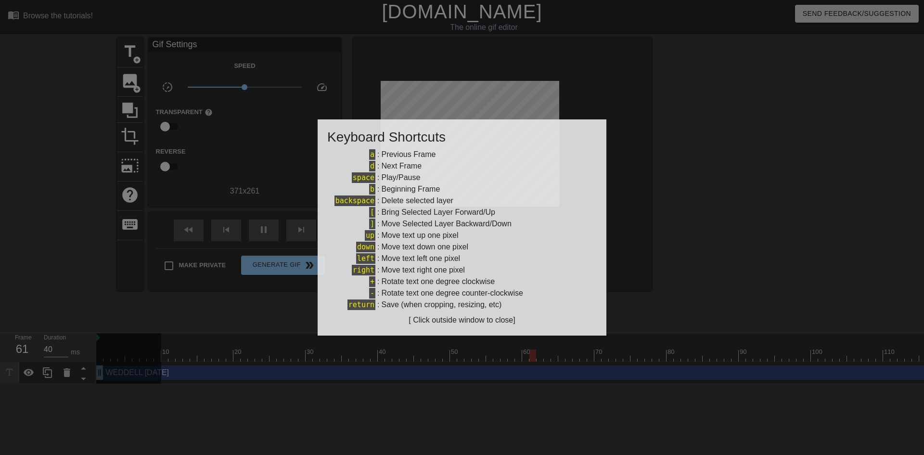
click at [91, 214] on div at bounding box center [462, 227] width 924 height 455
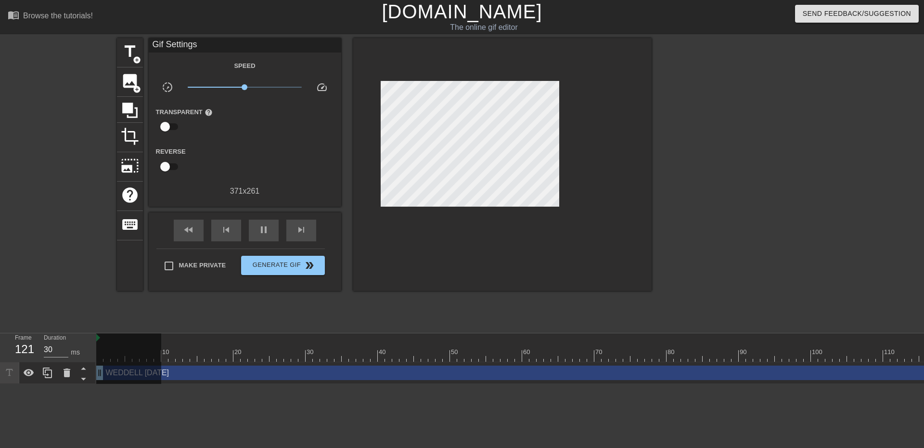
click at [802, 384] on html "menu_book Browse the tutorials! Gifntext.com The online gif editor Send Feedbac…" at bounding box center [462, 192] width 924 height 384
click at [813, 384] on html "menu_book Browse the tutorials! Gifntext.com The online gif editor Send Feedbac…" at bounding box center [462, 192] width 924 height 384
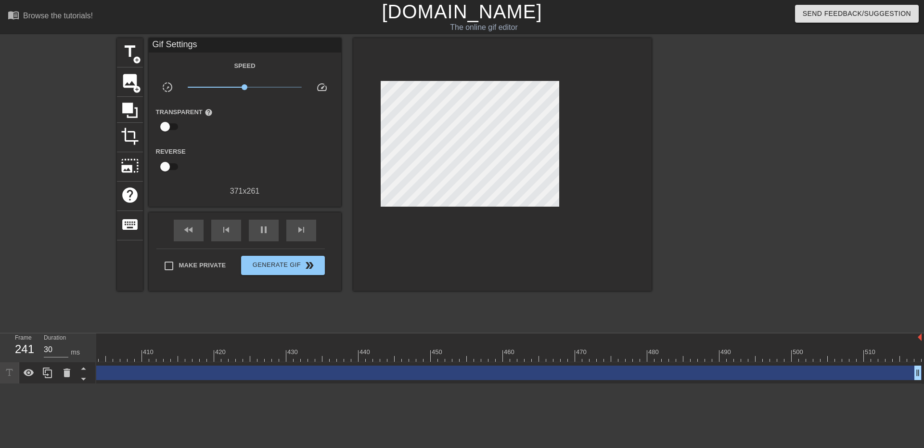
scroll to position [0, 2907]
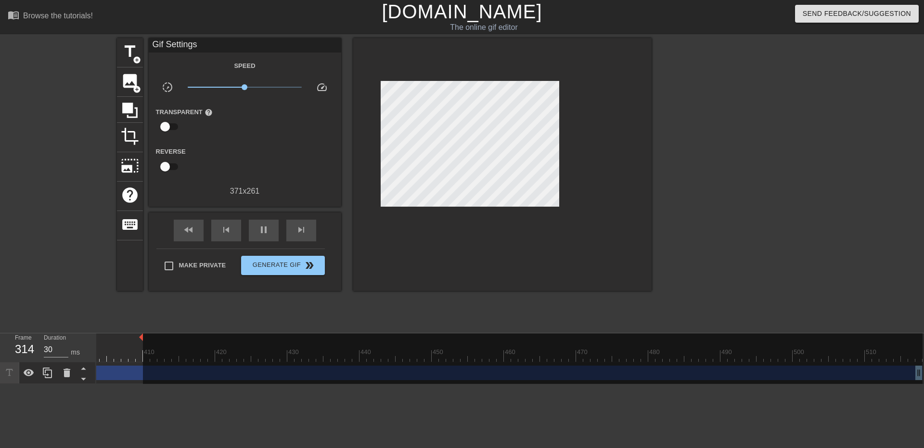
drag, startPoint x: 914, startPoint y: 339, endPoint x: 133, endPoint y: 339, distance: 780.8
click at [147, 384] on html "menu_book Browse the tutorials! Gifntext.com The online gif editor Send Feedbac…" at bounding box center [462, 192] width 924 height 384
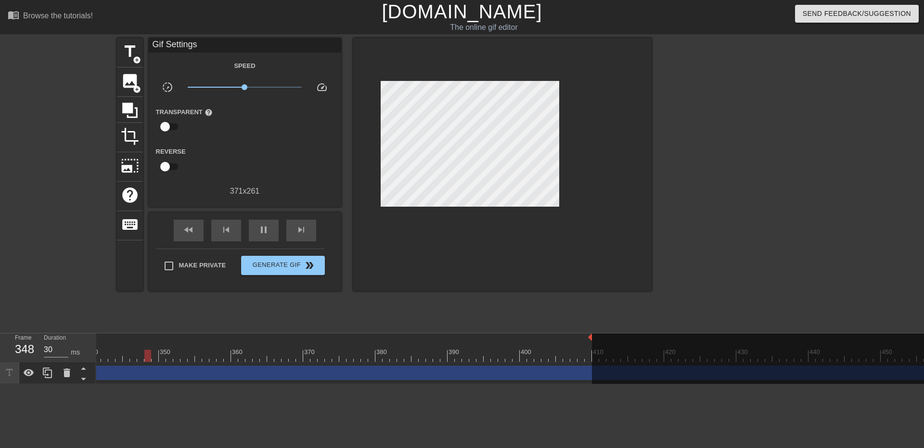
scroll to position [0, 2189]
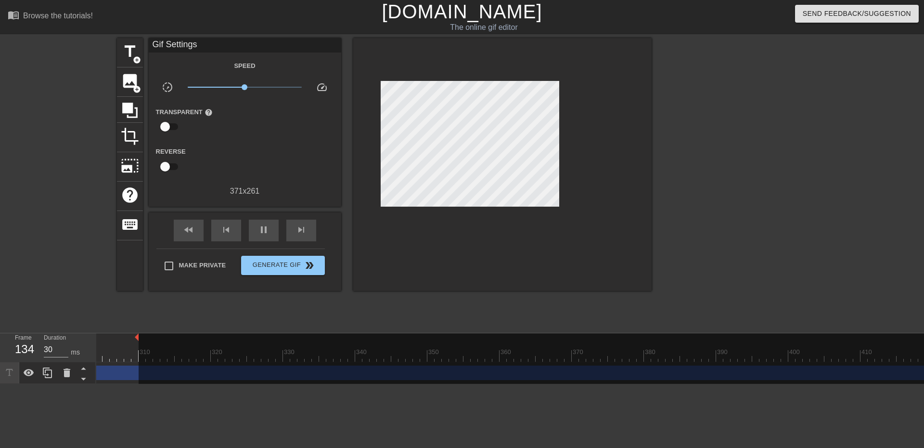
drag, startPoint x: 860, startPoint y: 336, endPoint x: 138, endPoint y: 329, distance: 722.1
click at [138, 329] on div "menu_book Browse the tutorials! Gifntext.com The online gif editor Send Feedbac…" at bounding box center [462, 192] width 924 height 384
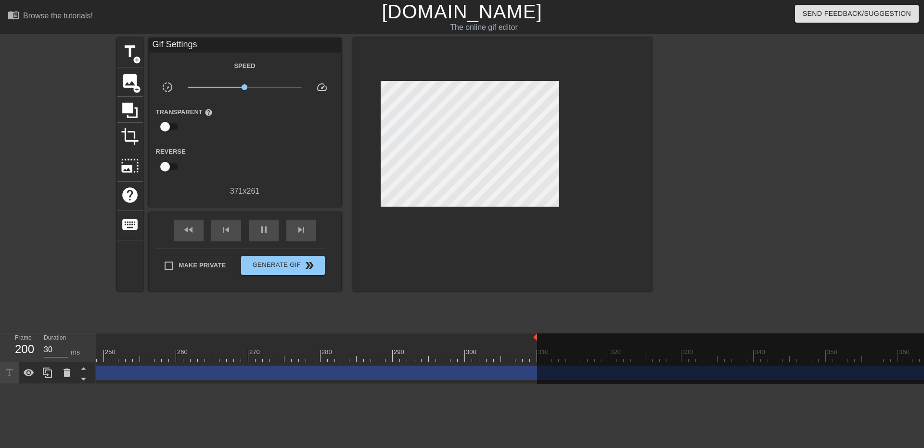
scroll to position [0, 1757]
drag, startPoint x: 569, startPoint y: 337, endPoint x: 499, endPoint y: 337, distance: 69.8
click at [499, 337] on div "10 20 30 40 50 60 70 80 90 100 110 120 130 140 150 160" at bounding box center [205, 347] width 3733 height 28
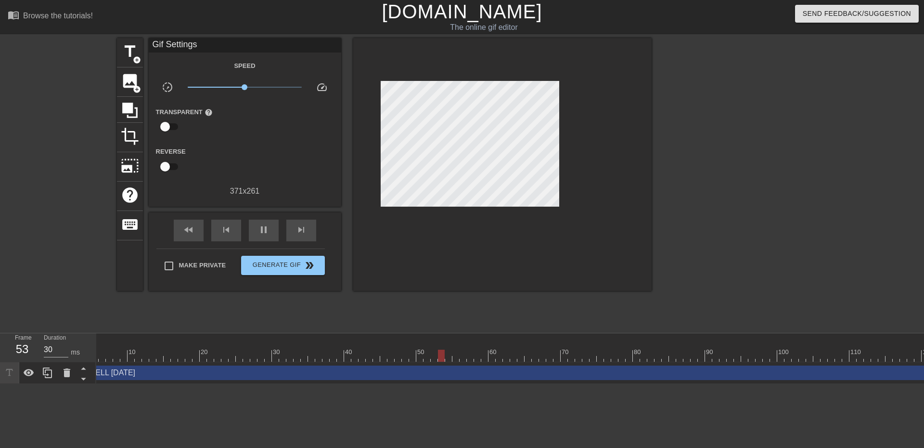
scroll to position [0, 0]
drag, startPoint x: 98, startPoint y: 336, endPoint x: 164, endPoint y: 341, distance: 65.6
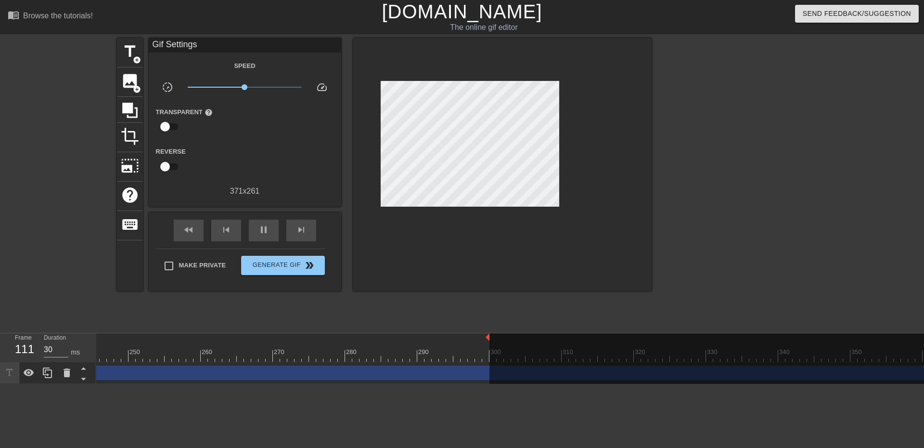
scroll to position [0, 1759]
drag, startPoint x: 498, startPoint y: 338, endPoint x: 240, endPoint y: 365, distance: 259.4
click at [240, 365] on div "10 20 30 40 50 60 70 80 90 100 110 120 130 140 150 160" at bounding box center [510, 358] width 828 height 51
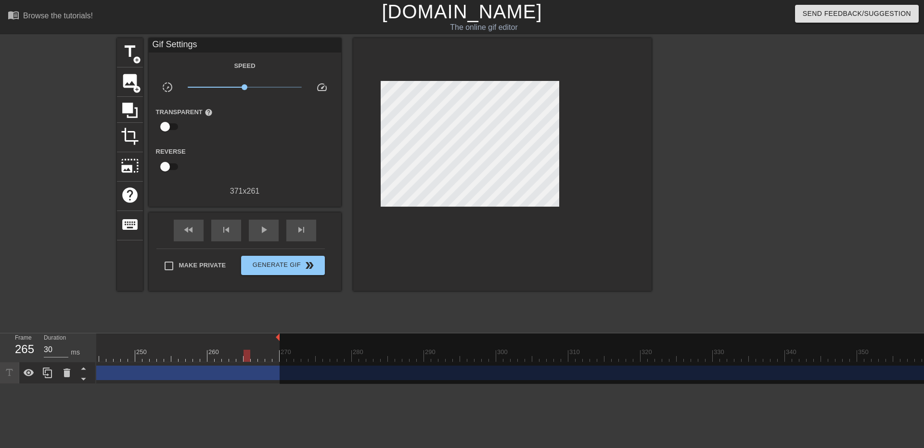
drag, startPoint x: 494, startPoint y: 336, endPoint x: 277, endPoint y: 328, distance: 217.3
click at [277, 328] on div "menu_book Browse the tutorials! Gifntext.com The online gif editor Send Feedbac…" at bounding box center [462, 192] width 924 height 384
click at [269, 229] on span "play_arrow" at bounding box center [264, 230] width 12 height 12
type input "30"
click at [294, 260] on span "Generate Gif double_arrow" at bounding box center [283, 265] width 76 height 12
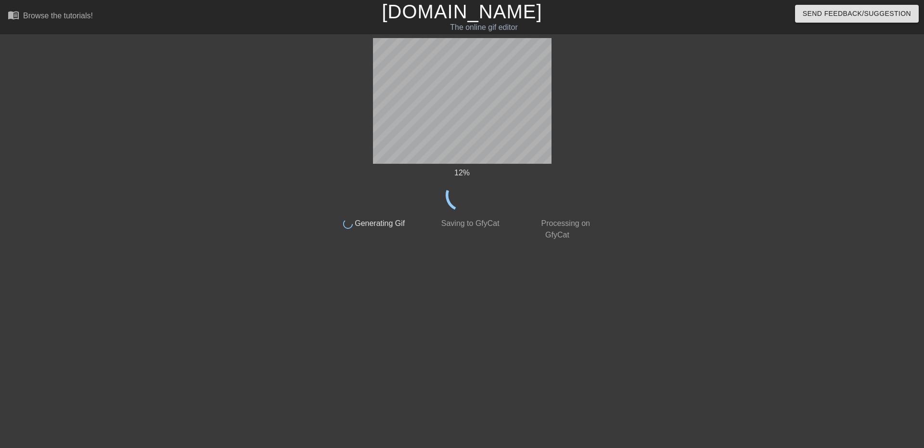
click at [337, 194] on div "12 %" at bounding box center [462, 189] width 272 height 44
drag, startPoint x: 370, startPoint y: 156, endPoint x: 635, endPoint y: 160, distance: 265.8
click at [635, 160] on div at bounding box center [681, 182] width 144 height 289
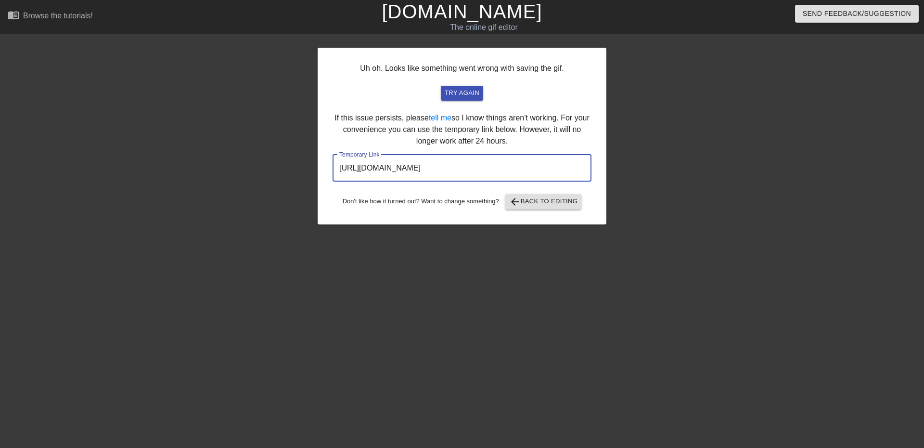
drag, startPoint x: 550, startPoint y: 168, endPoint x: 280, endPoint y: 165, distance: 270.6
click at [280, 165] on div "Uh oh. Looks like something went wrong with saving the gif. try again If this i…" at bounding box center [462, 182] width 924 height 289
